Goal: Communication & Community: Share content

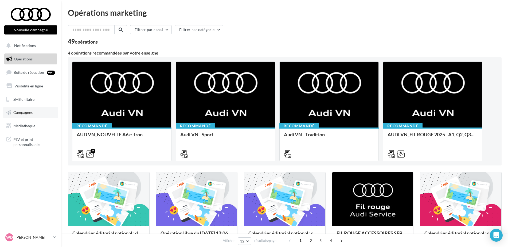
click at [27, 113] on span "Campagnes" at bounding box center [22, 112] width 19 height 5
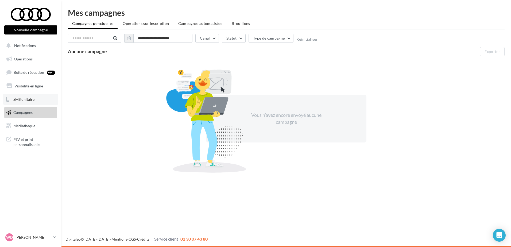
click at [23, 101] on span "SMS unitaire" at bounding box center [23, 99] width 21 height 5
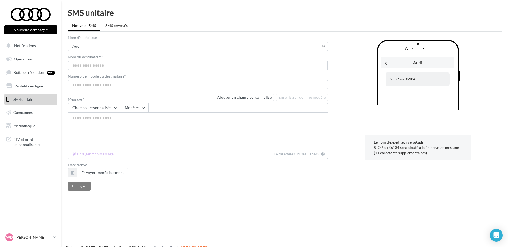
click at [90, 65] on input "Nom du destinataire *" at bounding box center [198, 65] width 260 height 9
click at [96, 82] on input "Numéro de mobile du destinataire *" at bounding box center [198, 84] width 260 height 9
click at [144, 110] on button "Modèles" at bounding box center [134, 107] width 28 height 9
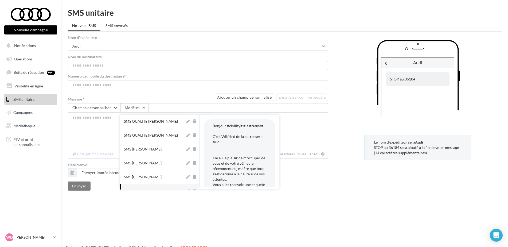
scroll to position [50, 0]
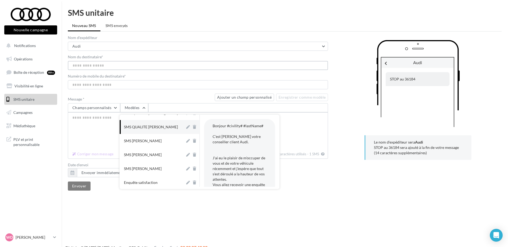
click at [101, 66] on input "Nom du destinataire *" at bounding box center [198, 65] width 260 height 9
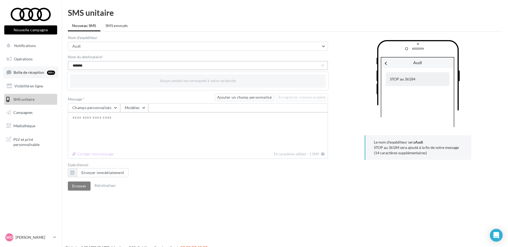
drag, startPoint x: 102, startPoint y: 66, endPoint x: 42, endPoint y: 78, distance: 60.3
click at [42, 78] on div "Nouvelle campagne Nouvelle campagne Notifications Opérations Boîte de réception…" at bounding box center [254, 132] width 508 height 247
type input "*********"
click at [362, 79] on div "Audi STOP au 36184" at bounding box center [417, 85] width 167 height 91
click at [118, 84] on input "Numéro de mobile du destinataire *" at bounding box center [198, 84] width 260 height 9
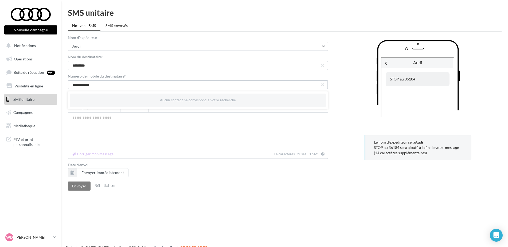
type input "**********"
click at [163, 127] on textarea "Message *" at bounding box center [198, 130] width 260 height 37
click at [145, 108] on button "Modèles" at bounding box center [134, 107] width 28 height 9
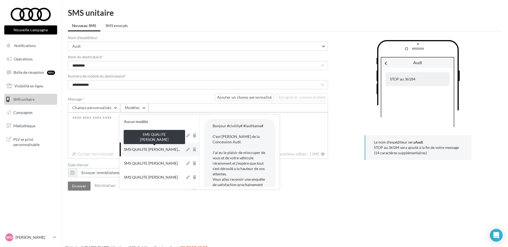
click at [158, 150] on span "SMS QUALITE [PERSON_NAME]..." at bounding box center [152, 149] width 56 height 5
type textarea "**********"
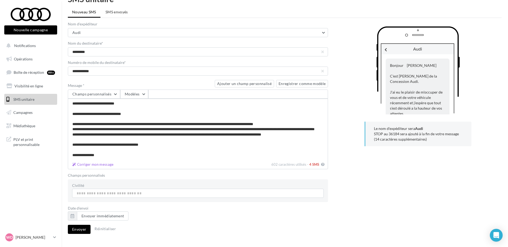
scroll to position [25, 0]
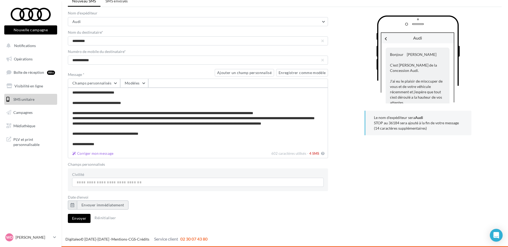
click at [103, 205] on button "Envoyer immédiatement" at bounding box center [103, 204] width 52 height 9
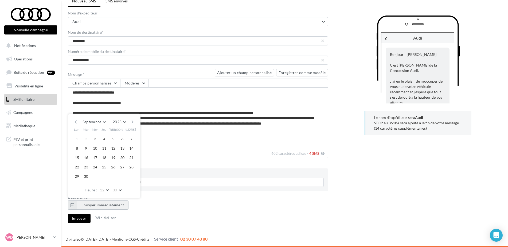
click at [99, 205] on button "Envoyer immédiatement" at bounding box center [103, 204] width 52 height 9
click at [77, 219] on button "Envoyer" at bounding box center [79, 218] width 23 height 9
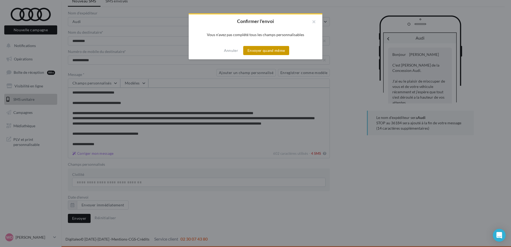
click at [264, 50] on button "Envoyer quand même" at bounding box center [266, 50] width 46 height 9
